Goal: Navigation & Orientation: Find specific page/section

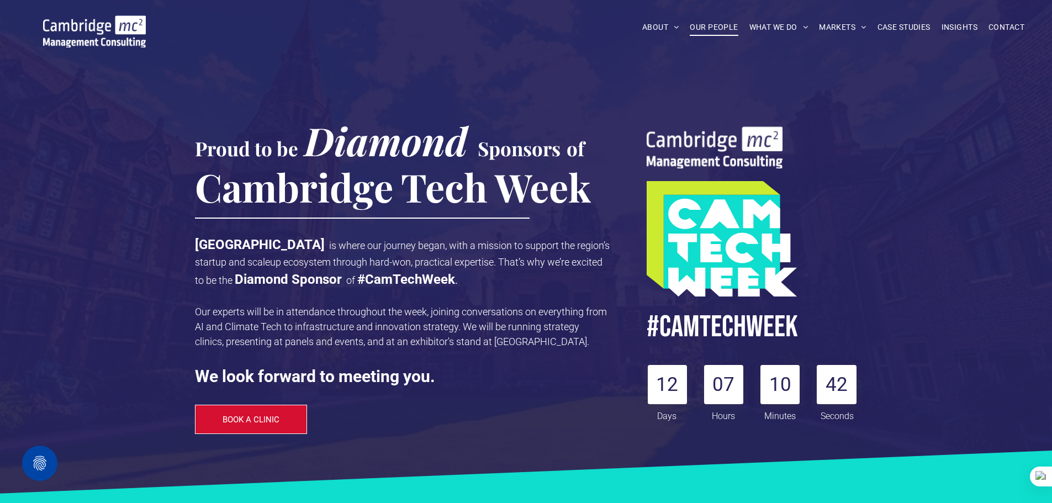
click at [704, 28] on span "OUR PEOPLE" at bounding box center [714, 27] width 48 height 17
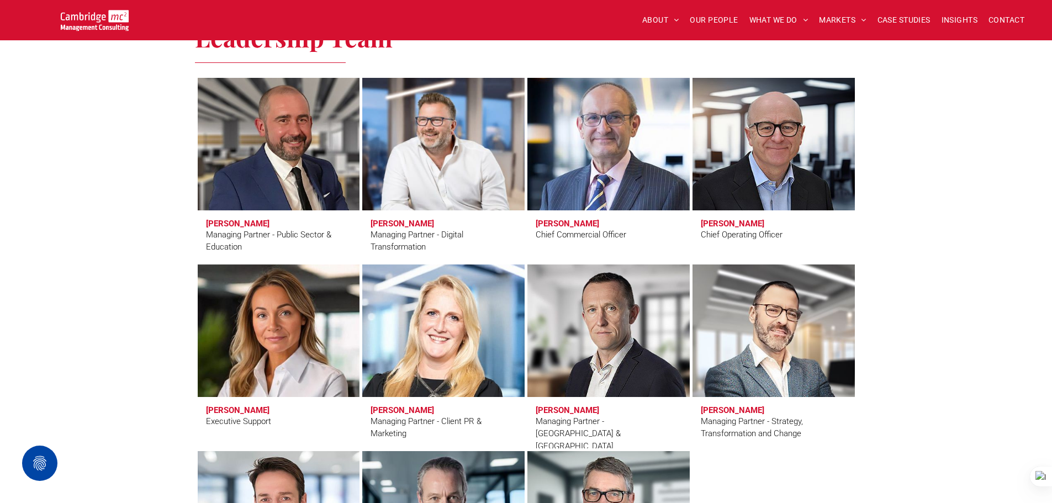
scroll to position [773, 0]
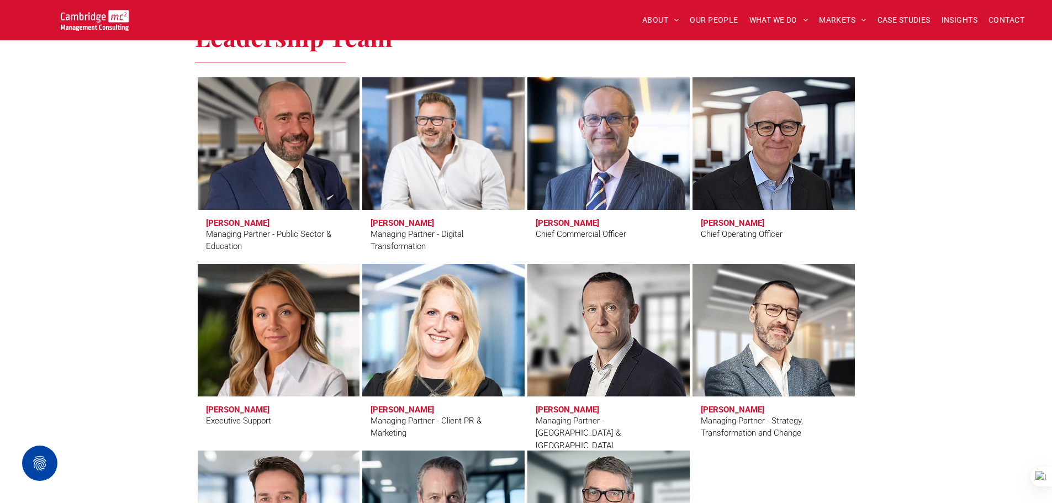
click at [298, 173] on link at bounding box center [279, 143] width 172 height 140
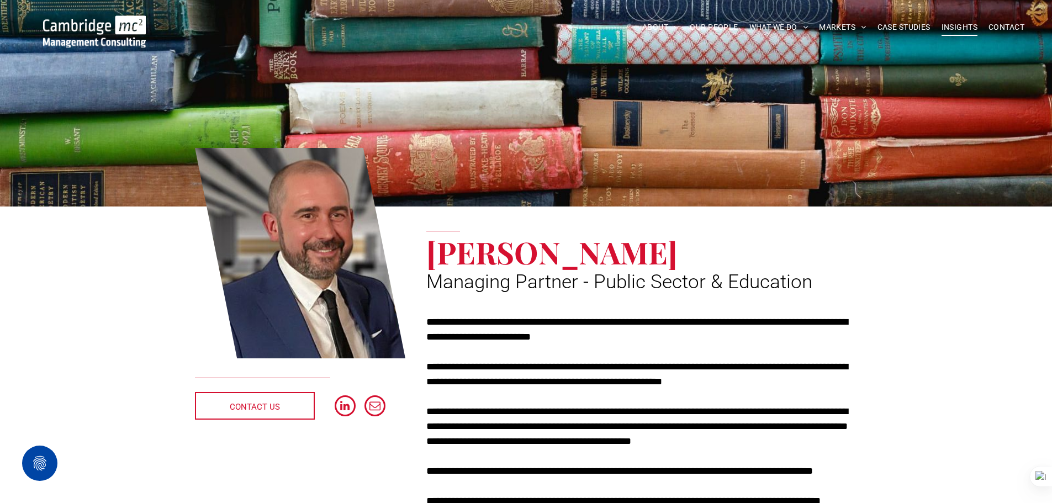
click at [960, 22] on span "INSIGHTS" at bounding box center [959, 27] width 36 height 17
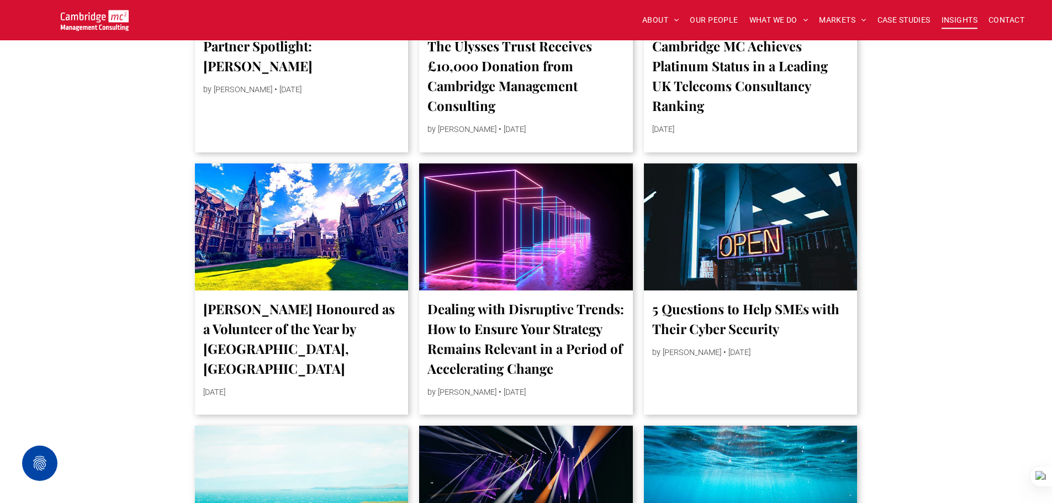
scroll to position [1270, 0]
